Goal: Information Seeking & Learning: Find specific fact

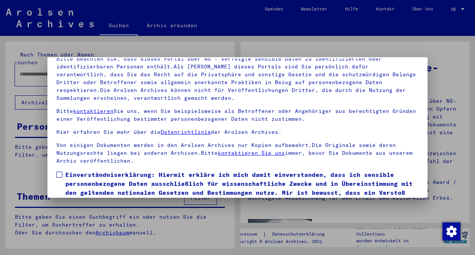
scroll to position [63, 0]
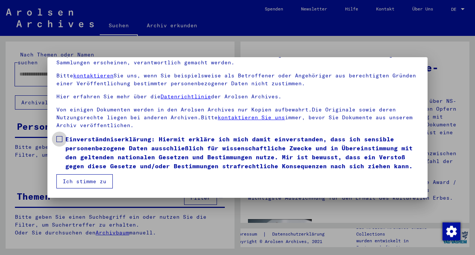
click at [61, 136] on span at bounding box center [59, 139] width 6 height 6
click at [78, 177] on button "Ich stimme zu" at bounding box center [84, 181] width 56 height 14
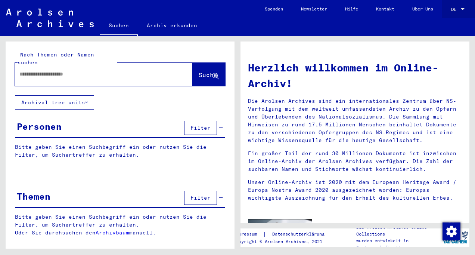
click at [456, 7] on span "DE" at bounding box center [455, 9] width 8 height 5
click at [450, 13] on span "English" at bounding box center [444, 13] width 18 height 6
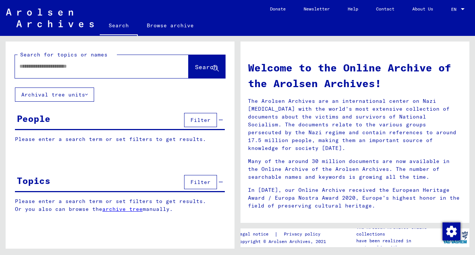
click at [112, 66] on input "text" at bounding box center [92, 66] width 147 height 8
type input "**********"
click at [208, 66] on span "Search" at bounding box center [206, 66] width 22 height 7
click at [214, 66] on icon at bounding box center [216, 68] width 6 height 6
click at [202, 64] on span "Search" at bounding box center [206, 66] width 22 height 7
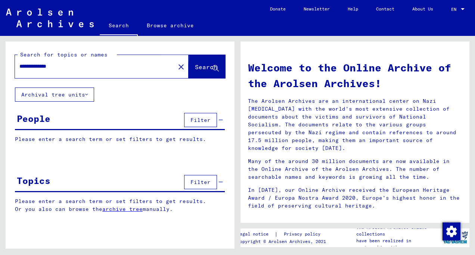
click at [205, 66] on span "Search" at bounding box center [206, 66] width 22 height 7
click at [193, 61] on button "Search" at bounding box center [207, 66] width 37 height 23
